Goal: Information Seeking & Learning: Learn about a topic

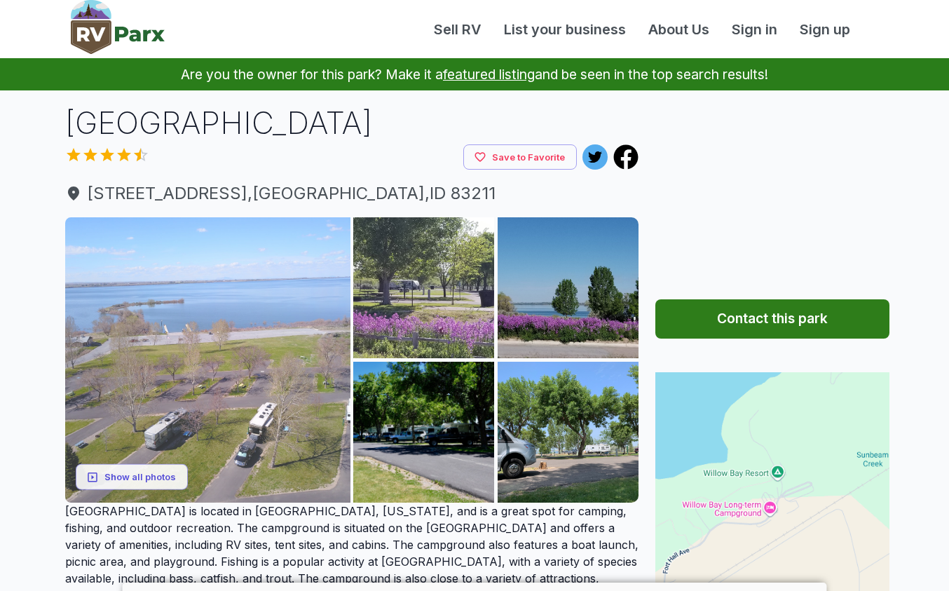
click at [224, 359] on img at bounding box center [207, 359] width 285 height 285
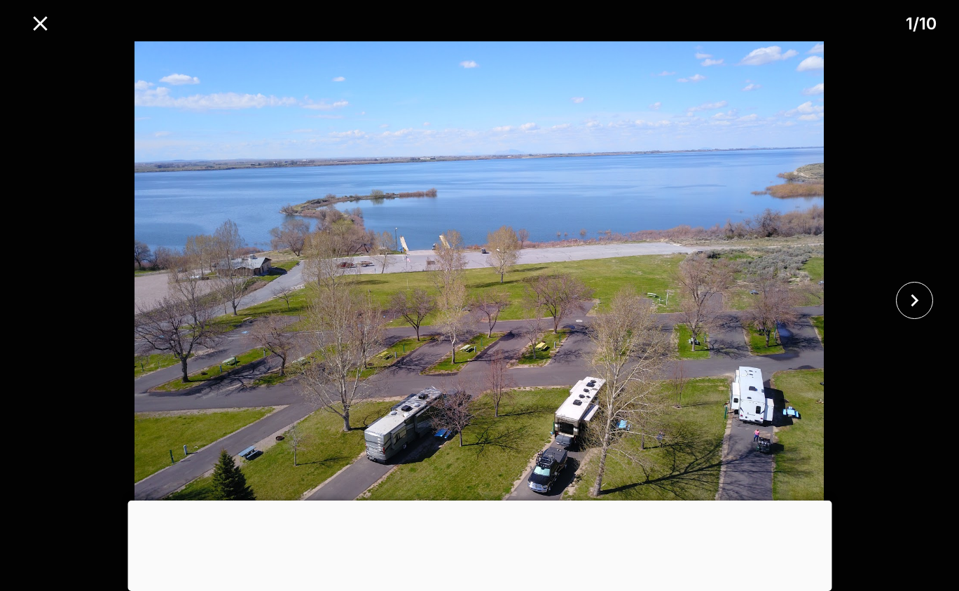
click at [481, 500] on div at bounding box center [480, 500] width 704 height 0
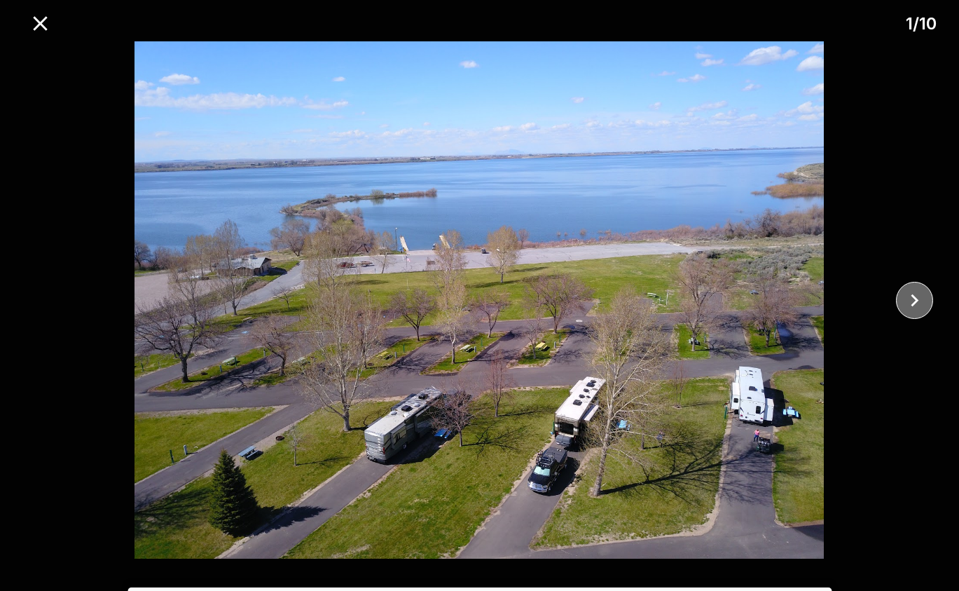
click at [918, 298] on icon "close" at bounding box center [914, 300] width 25 height 25
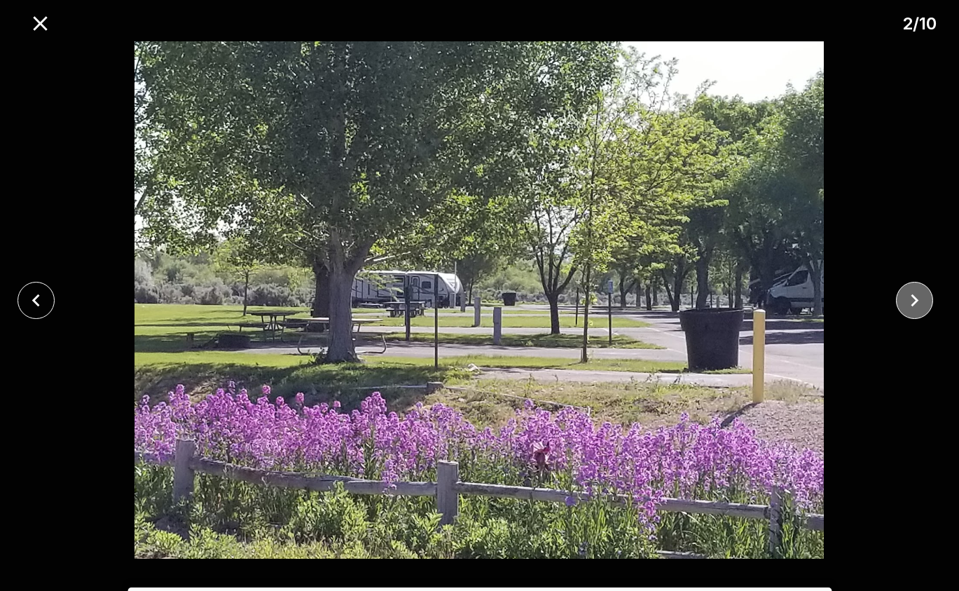
click at [918, 298] on icon "close" at bounding box center [914, 300] width 25 height 25
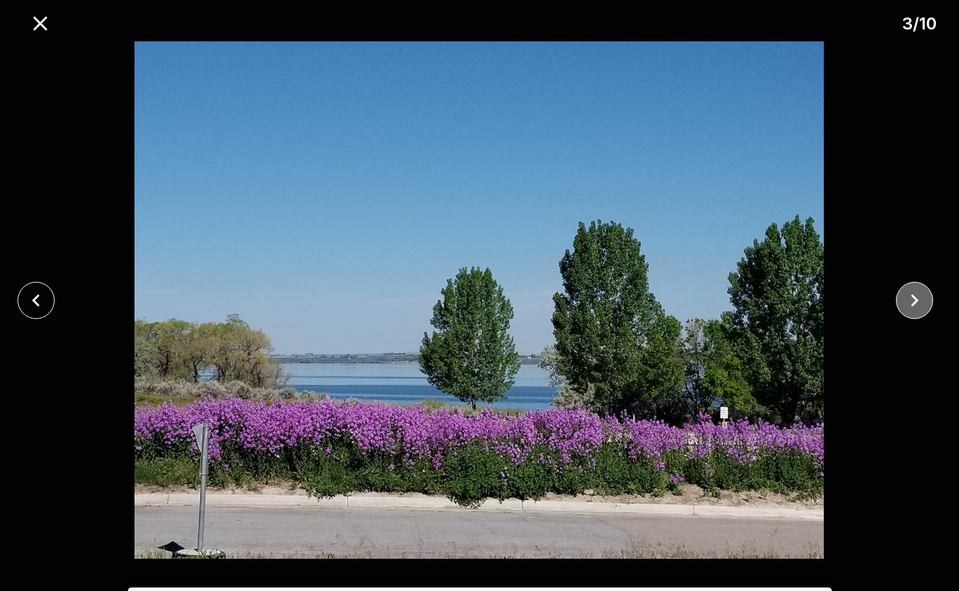
click at [919, 298] on icon "close" at bounding box center [914, 300] width 25 height 25
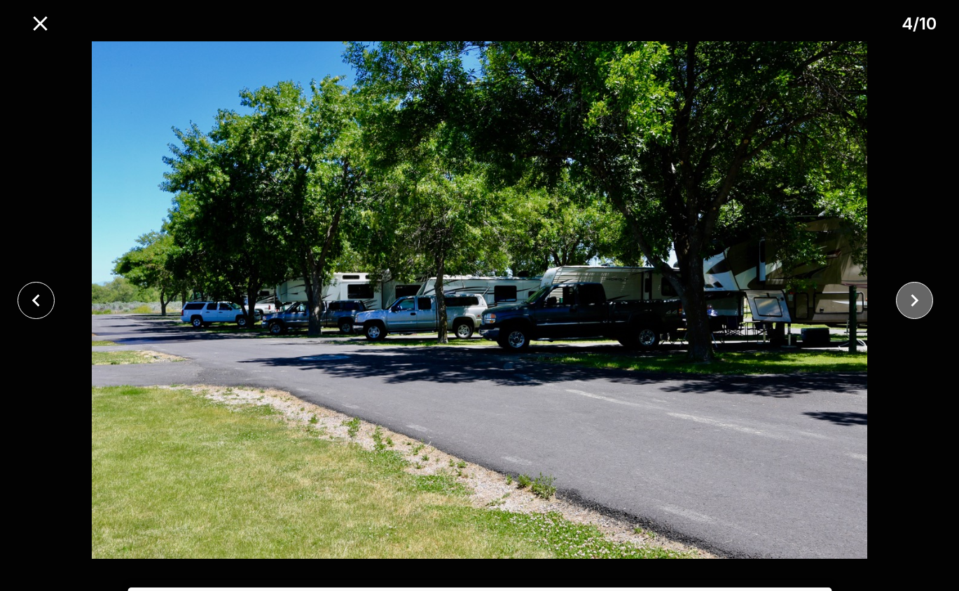
click at [919, 298] on icon "close" at bounding box center [914, 300] width 25 height 25
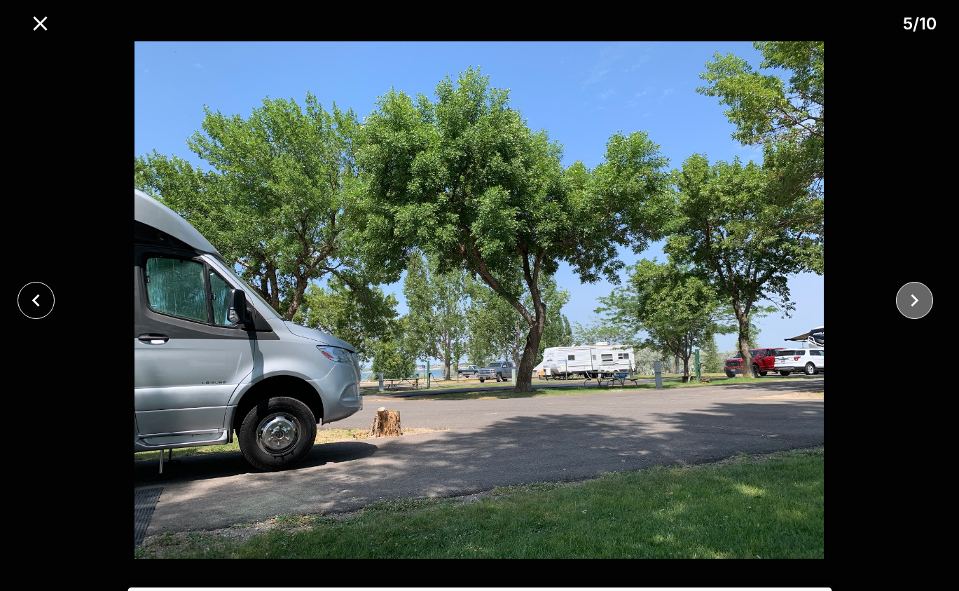
click at [919, 298] on icon "close" at bounding box center [914, 300] width 25 height 25
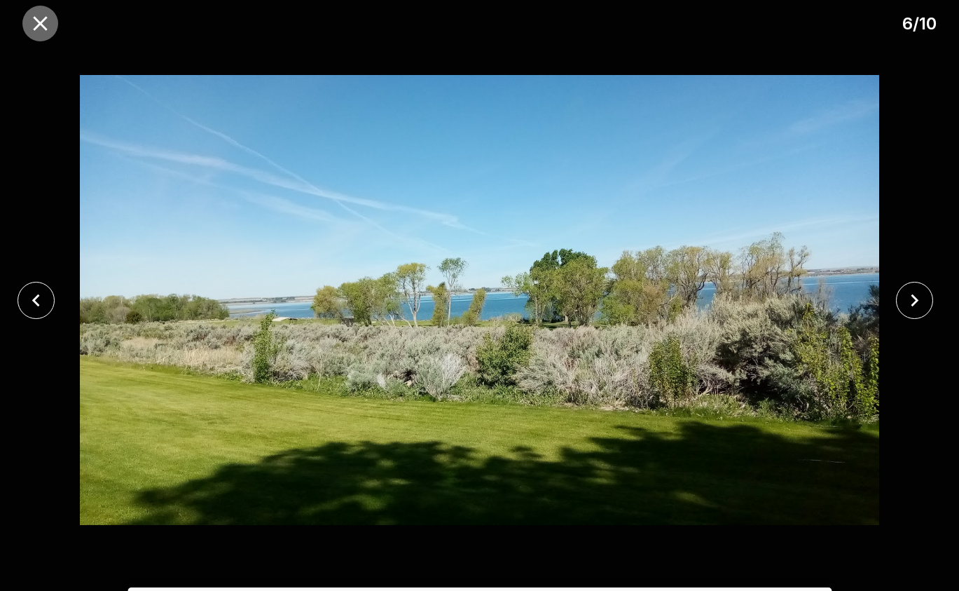
click at [39, 21] on icon "close" at bounding box center [40, 23] width 14 height 14
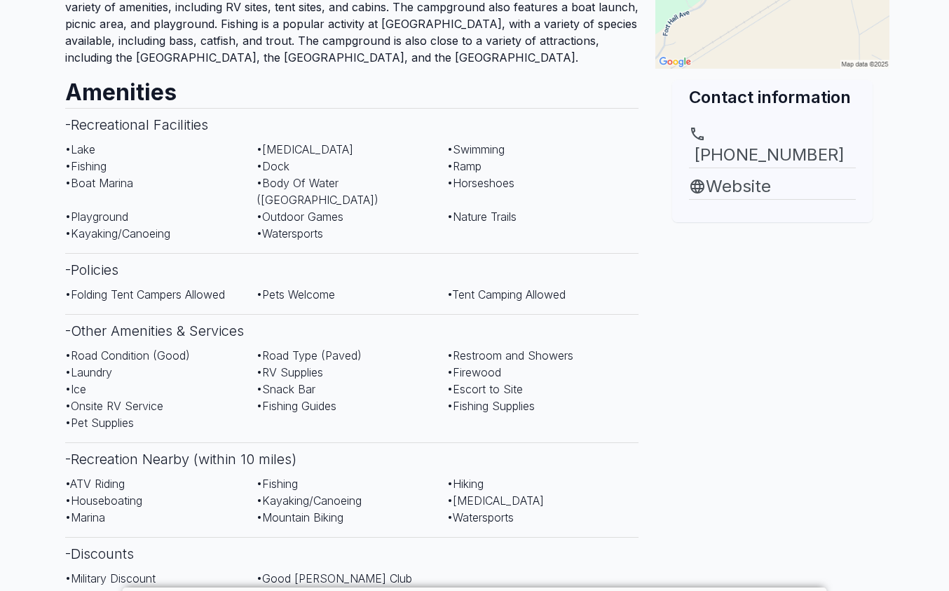
scroll to position [631, 0]
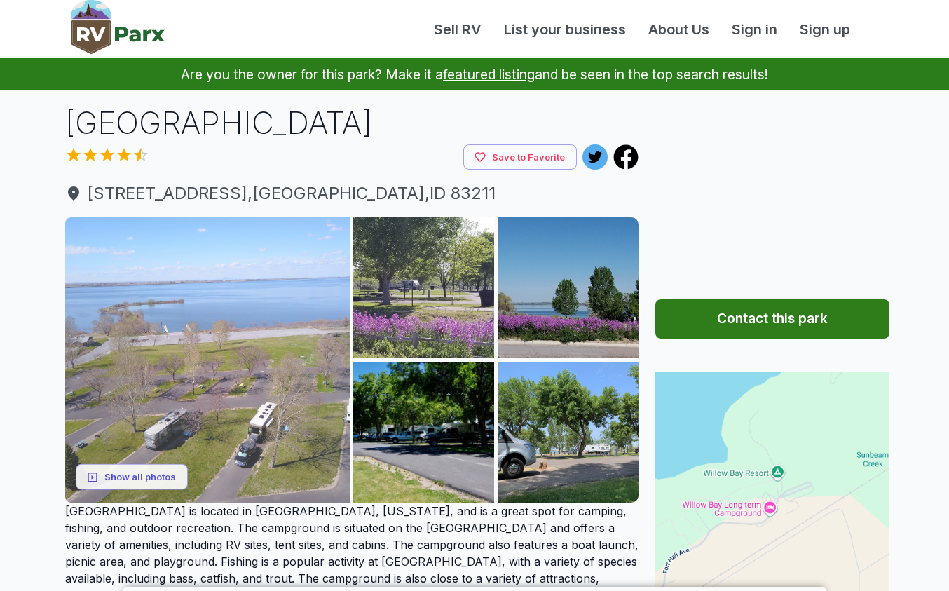
click at [214, 335] on img at bounding box center [207, 359] width 285 height 285
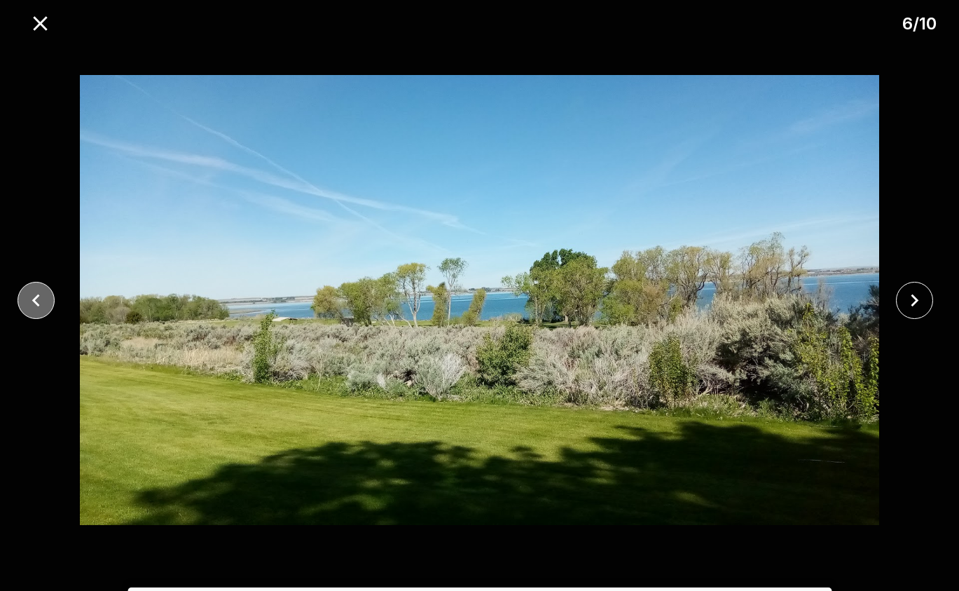
click at [30, 301] on icon "close" at bounding box center [36, 300] width 25 height 25
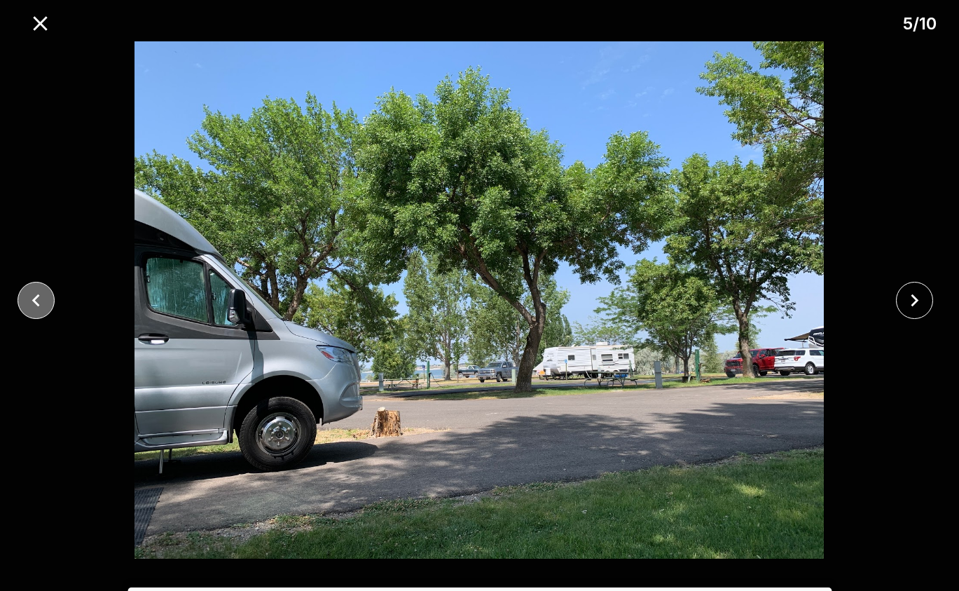
click at [30, 298] on icon "close" at bounding box center [36, 300] width 25 height 25
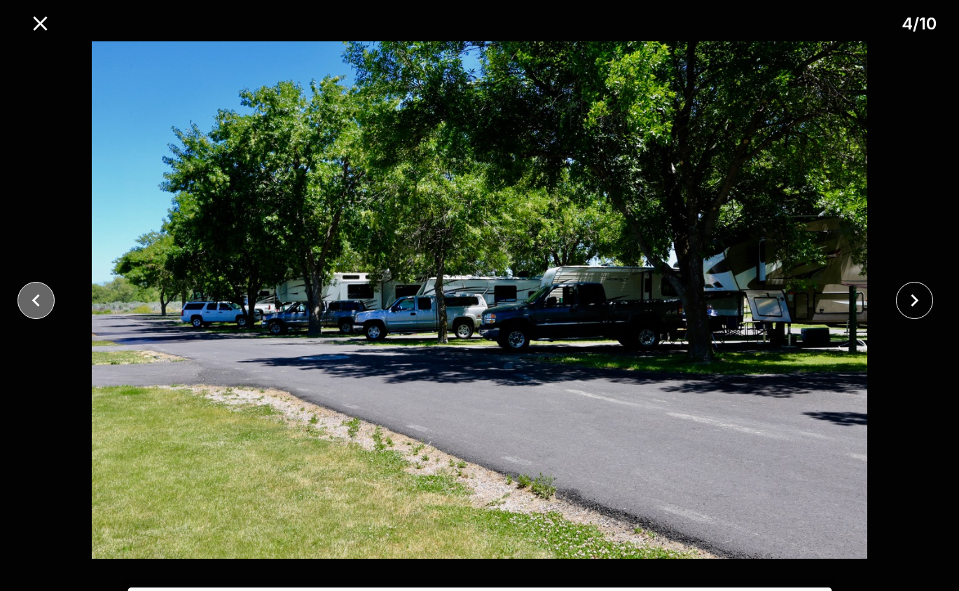
click at [30, 296] on icon "close" at bounding box center [36, 300] width 25 height 25
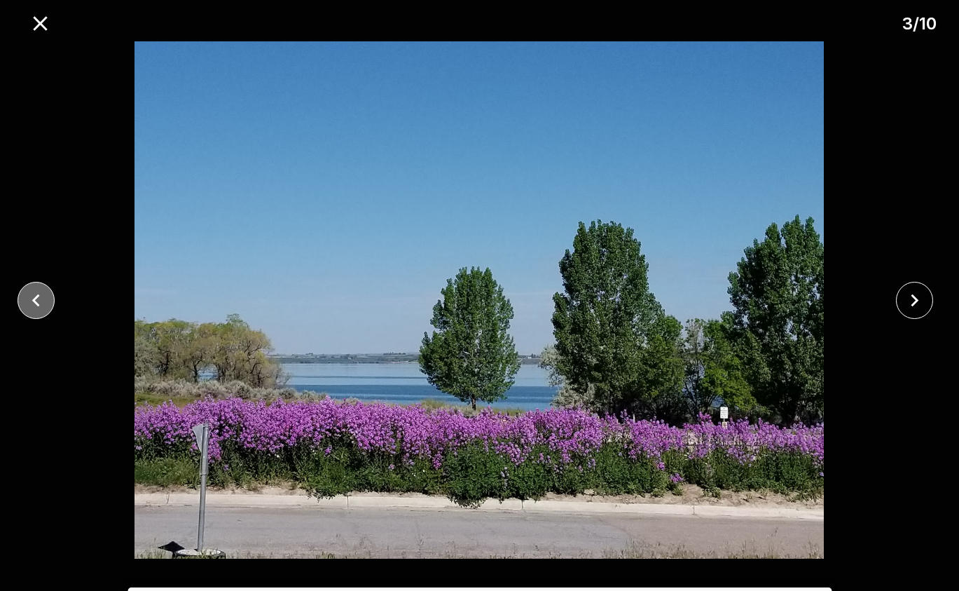
click at [30, 295] on icon "close" at bounding box center [36, 300] width 25 height 25
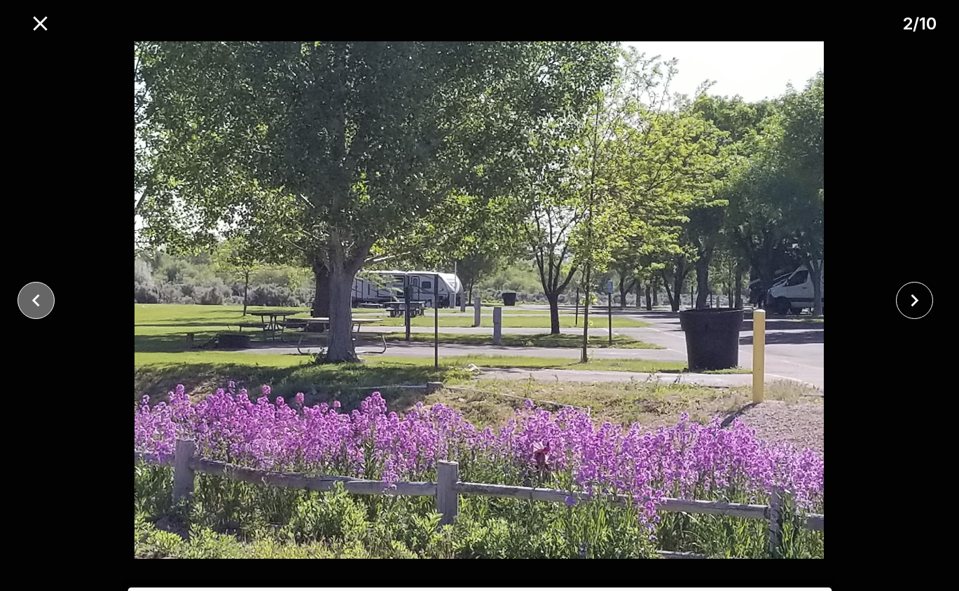
click at [30, 295] on icon "close" at bounding box center [36, 300] width 25 height 25
